Goal: Check status: Check status

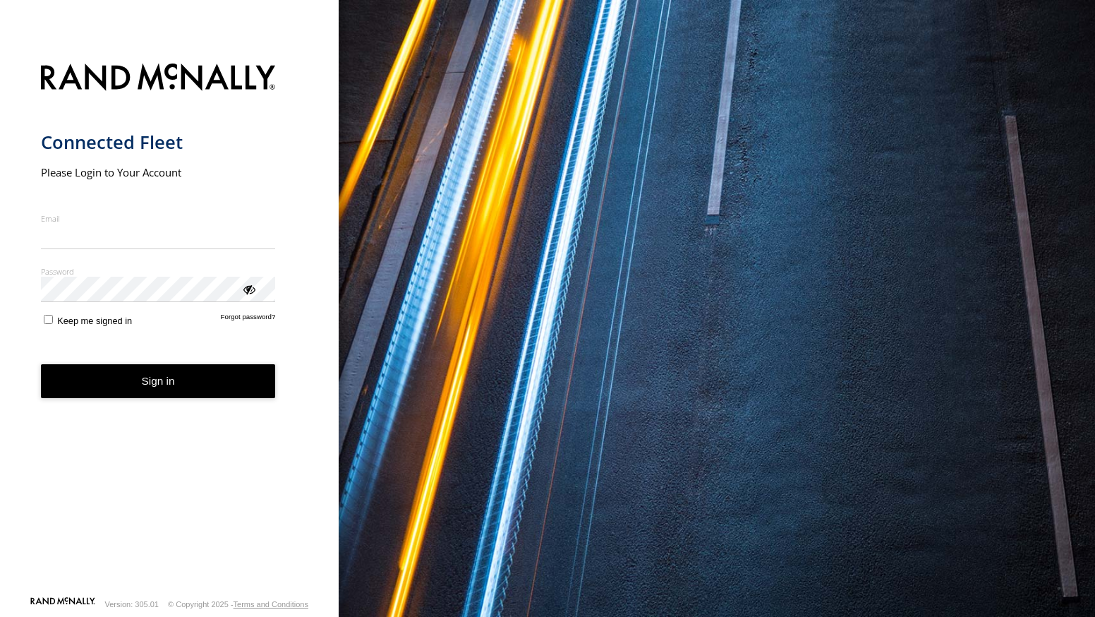
type input "**********"
click at [153, 390] on button "Sign in" at bounding box center [158, 381] width 235 height 35
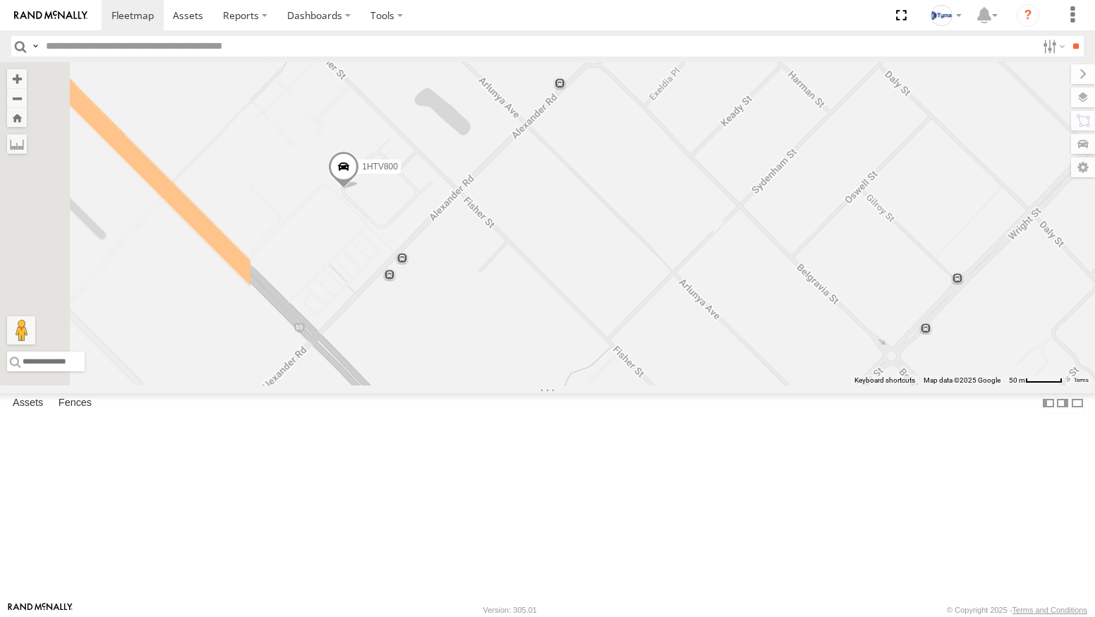
drag, startPoint x: 483, startPoint y: 233, endPoint x: 540, endPoint y: 311, distance: 96.4
click at [540, 311] on div "XKW604 1COY723 1HTV800" at bounding box center [547, 223] width 1095 height 323
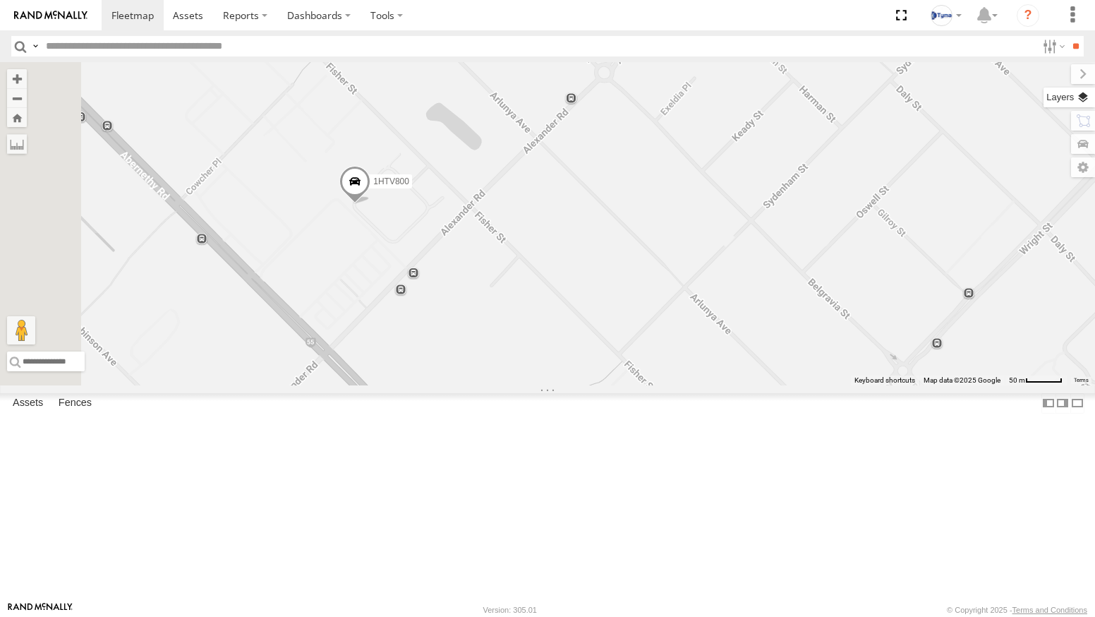
click at [1083, 94] on label at bounding box center [1070, 98] width 52 height 20
click at [0, 0] on div "Basemaps Roadmap Terrain Satellite Satellite + Roadmap" at bounding box center [0, 0] width 0 height 0
drag, startPoint x: 958, startPoint y: 91, endPoint x: 943, endPoint y: 78, distance: 19.5
click at [0, 0] on div "Basemaps" at bounding box center [0, 0] width 0 height 0
drag, startPoint x: 943, startPoint y: 78, endPoint x: 927, endPoint y: 86, distance: 17.4
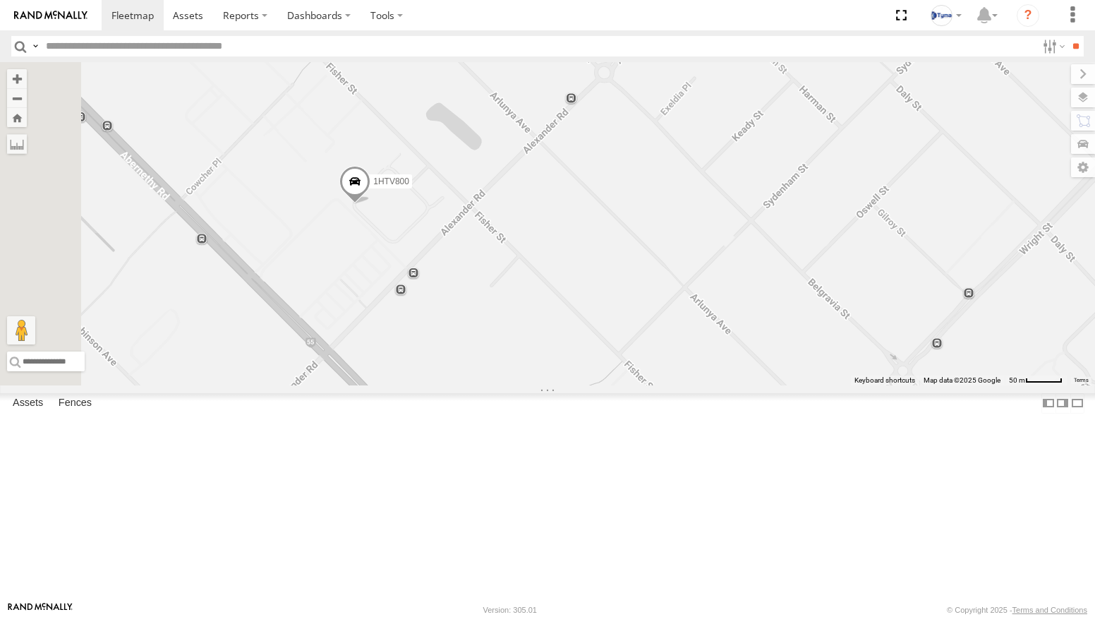
click at [0, 0] on span "Basemaps" at bounding box center [0, 0] width 0 height 0
click at [0, 0] on span "Satellite + Roadmap" at bounding box center [0, 0] width 0 height 0
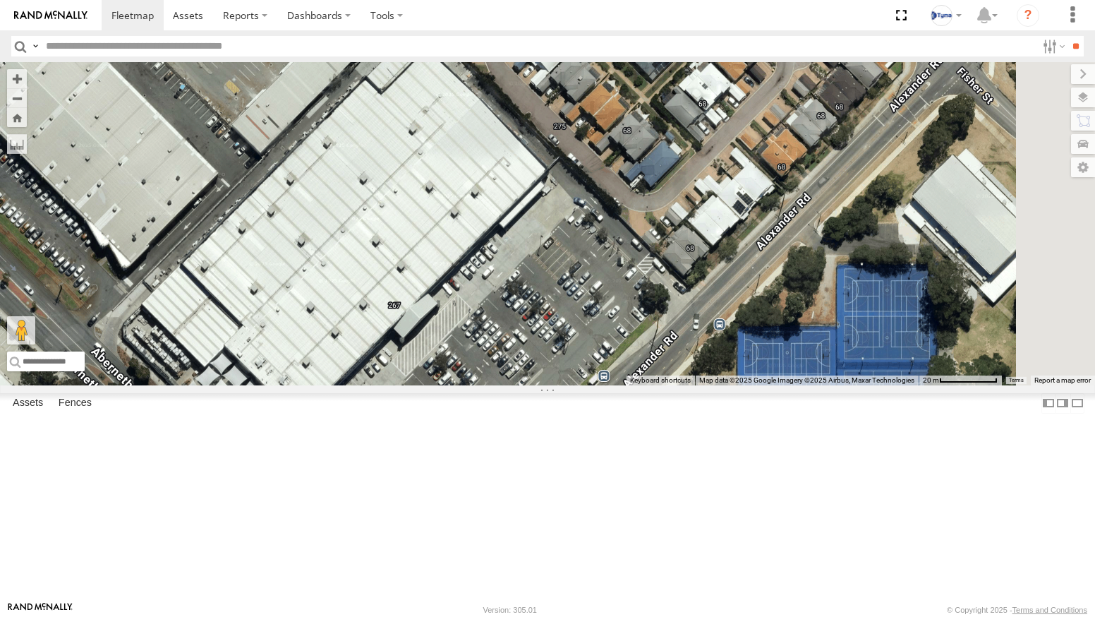
drag, startPoint x: 612, startPoint y: 421, endPoint x: 691, endPoint y: 364, distance: 97.6
click at [691, 364] on div "XKW604 1COY723 1HTV800" at bounding box center [547, 223] width 1095 height 323
click at [0, 0] on div "1HTV800" at bounding box center [0, 0] width 0 height 0
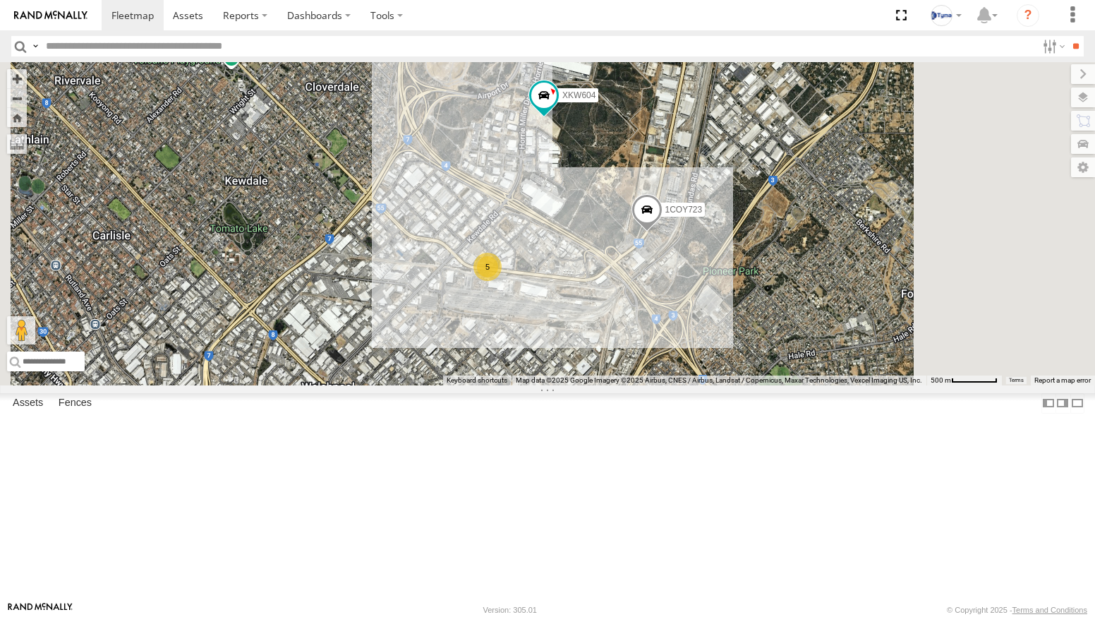
drag, startPoint x: 744, startPoint y: 255, endPoint x: 627, endPoint y: 318, distance: 132.3
click at [628, 318] on div "XKW604 1COY723 5" at bounding box center [547, 223] width 1095 height 323
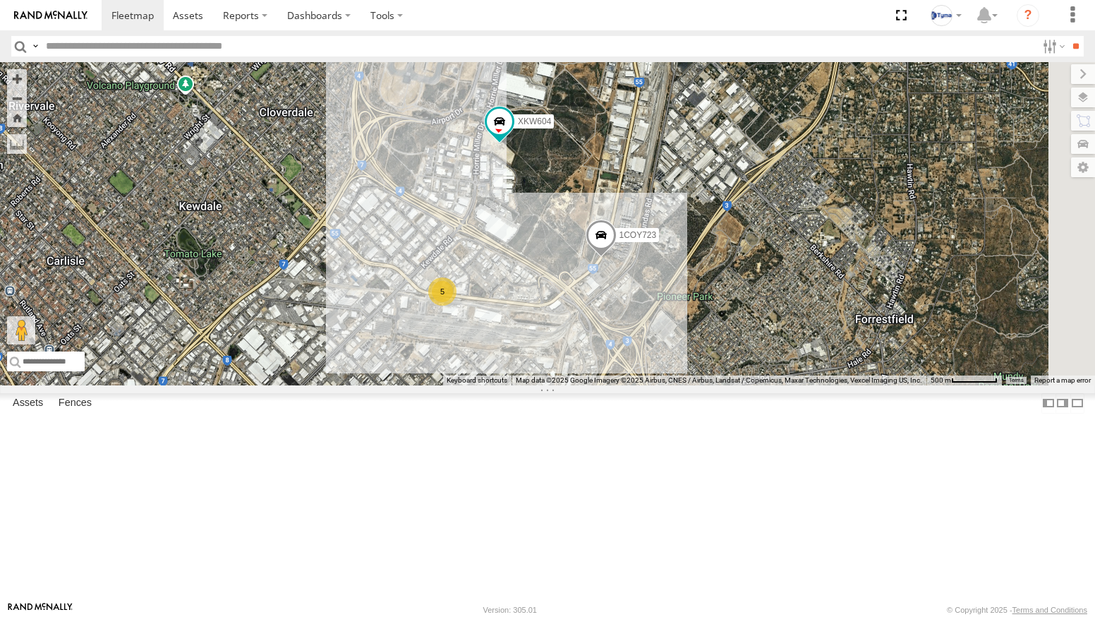
drag, startPoint x: 613, startPoint y: 347, endPoint x: 598, endPoint y: 351, distance: 15.4
click at [598, 351] on div "XKW604 1COY723 5" at bounding box center [547, 223] width 1095 height 323
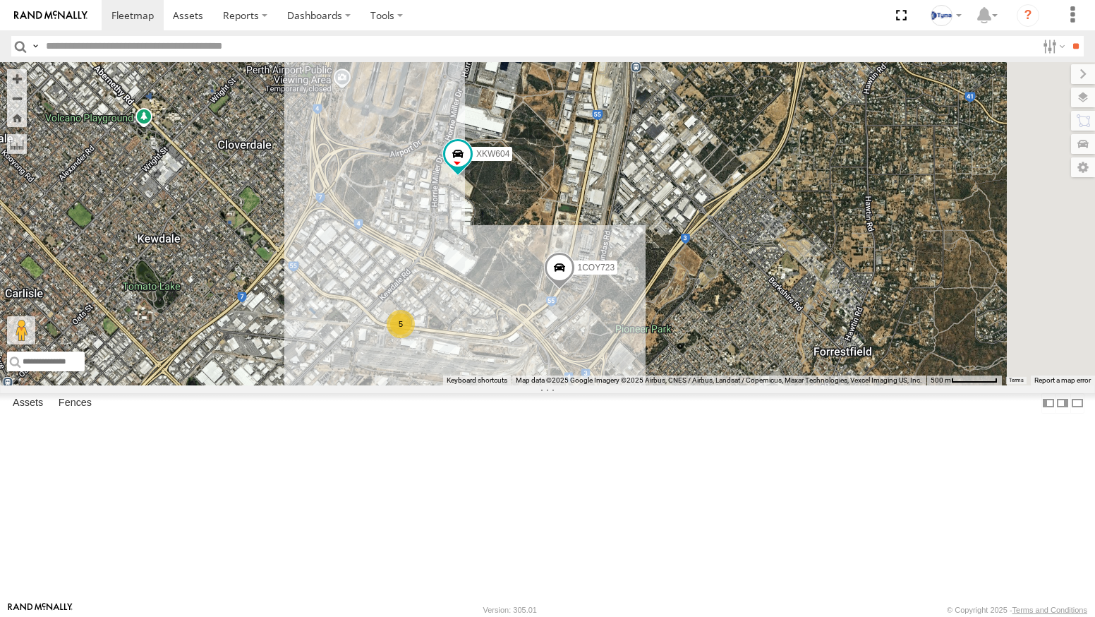
drag, startPoint x: 695, startPoint y: 357, endPoint x: 668, endPoint y: 392, distance: 44.2
click at [668, 385] on div "XKW604 1COY723 5" at bounding box center [547, 223] width 1095 height 323
